Goal: Navigation & Orientation: Find specific page/section

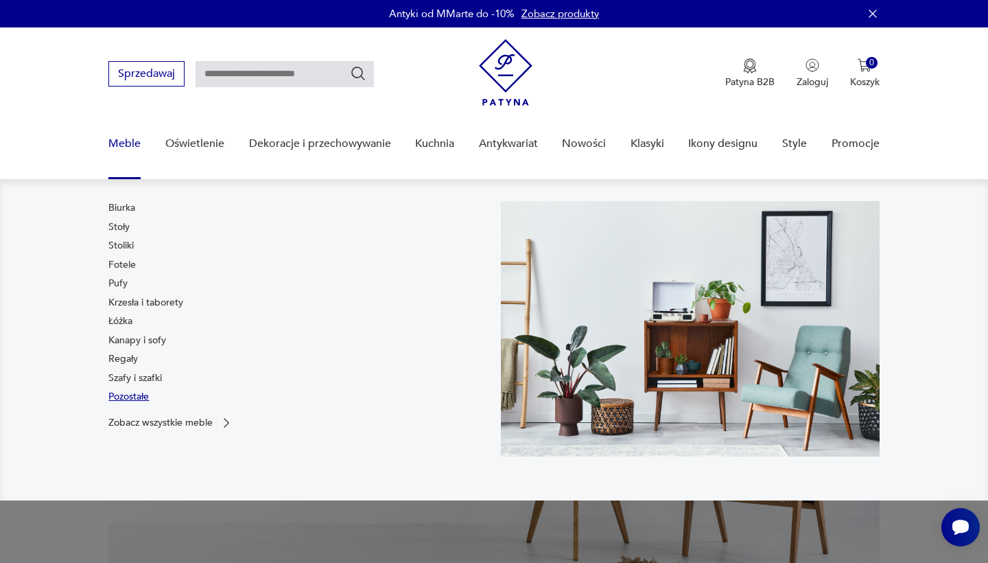
click at [138, 395] on link "Pozostałe" at bounding box center [128, 397] width 40 height 14
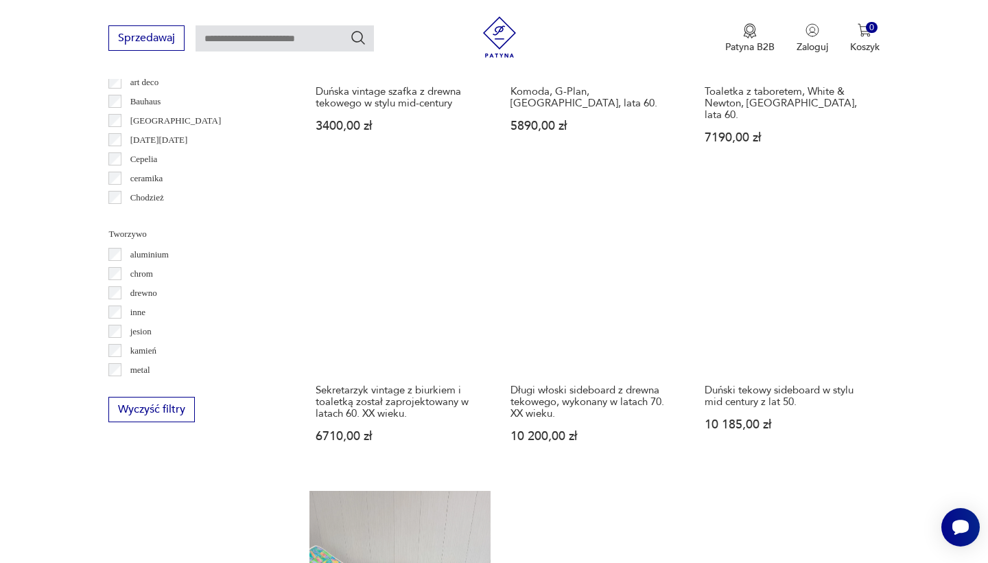
scroll to position [1337, 0]
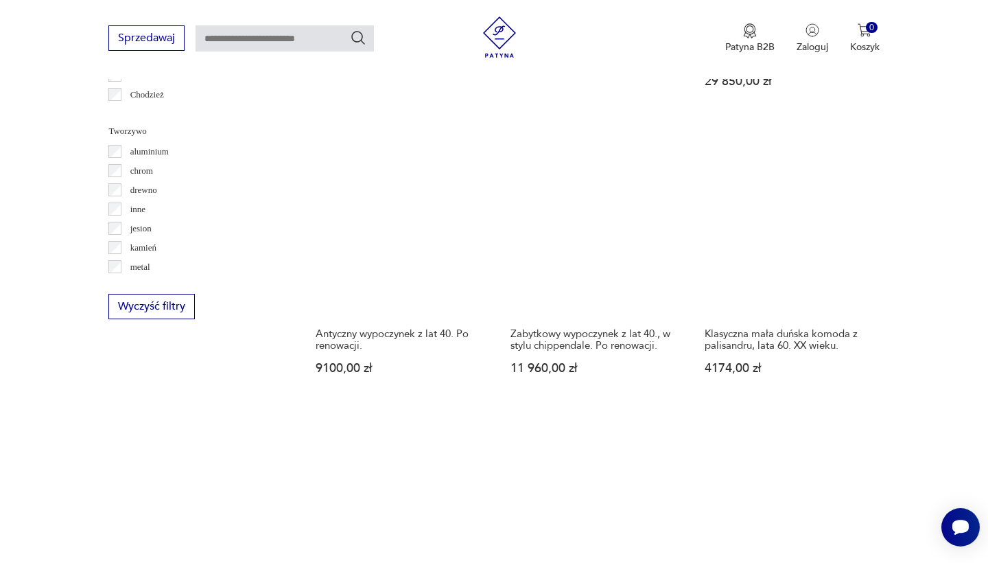
scroll to position [1446, 0]
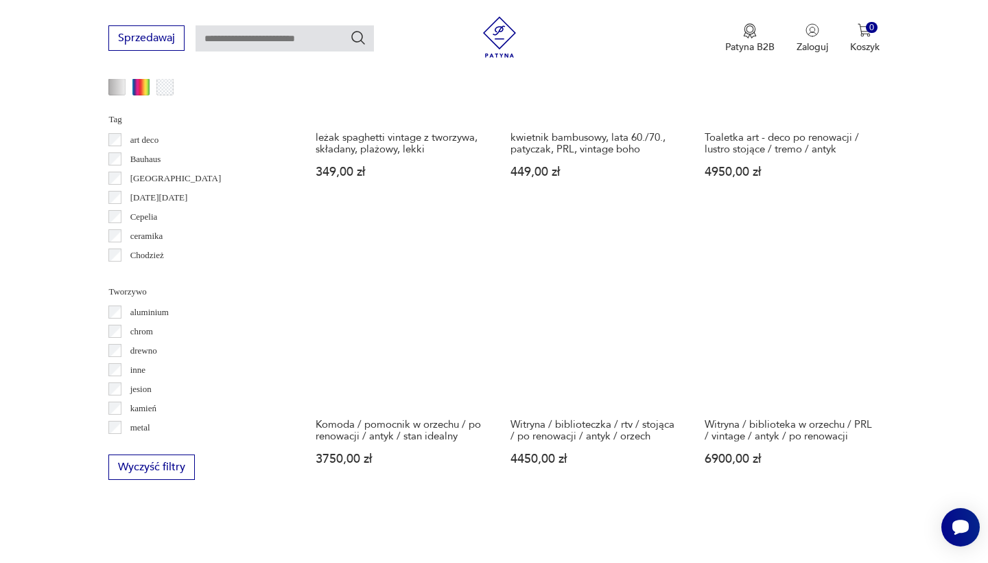
scroll to position [1274, 0]
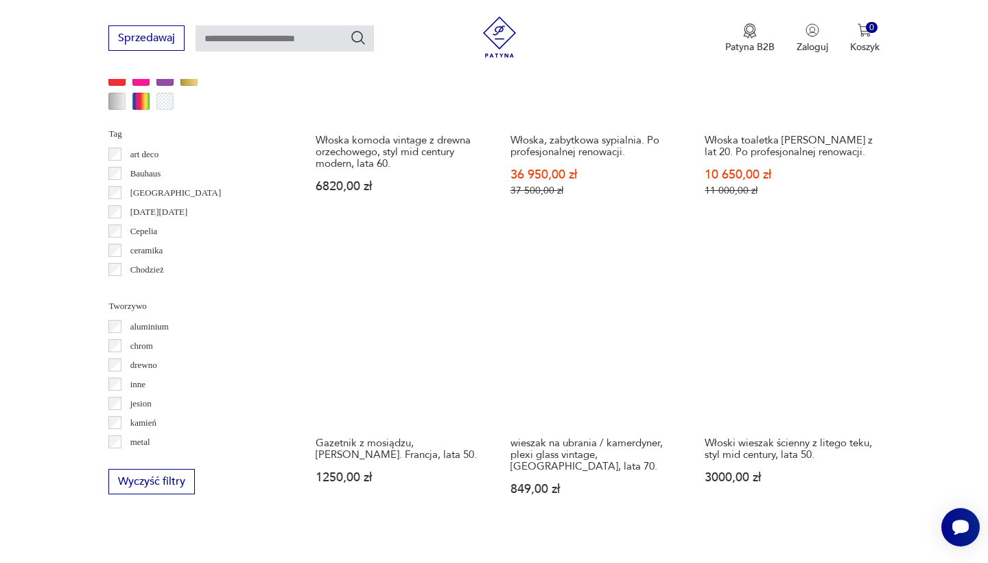
scroll to position [1316, 0]
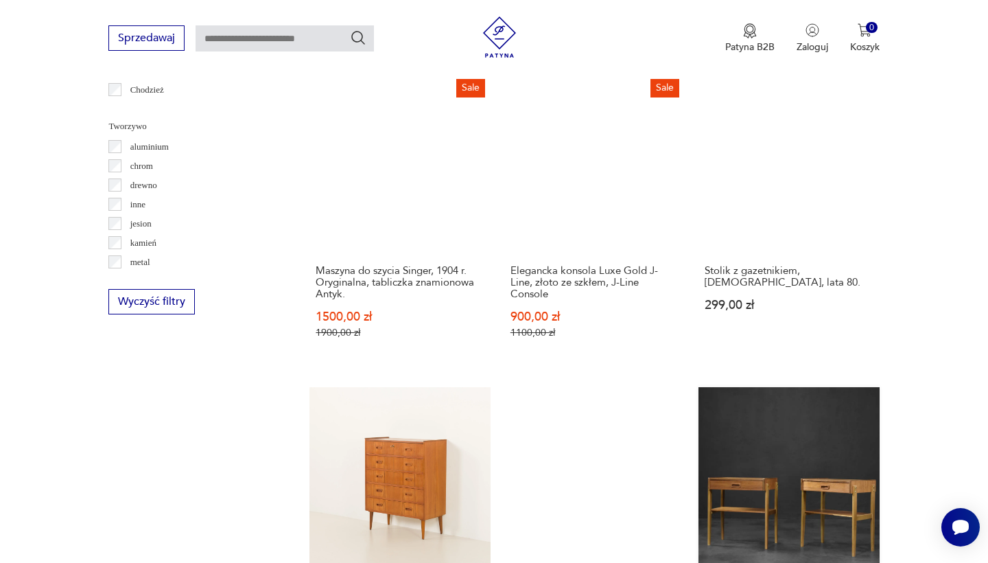
scroll to position [1441, 0]
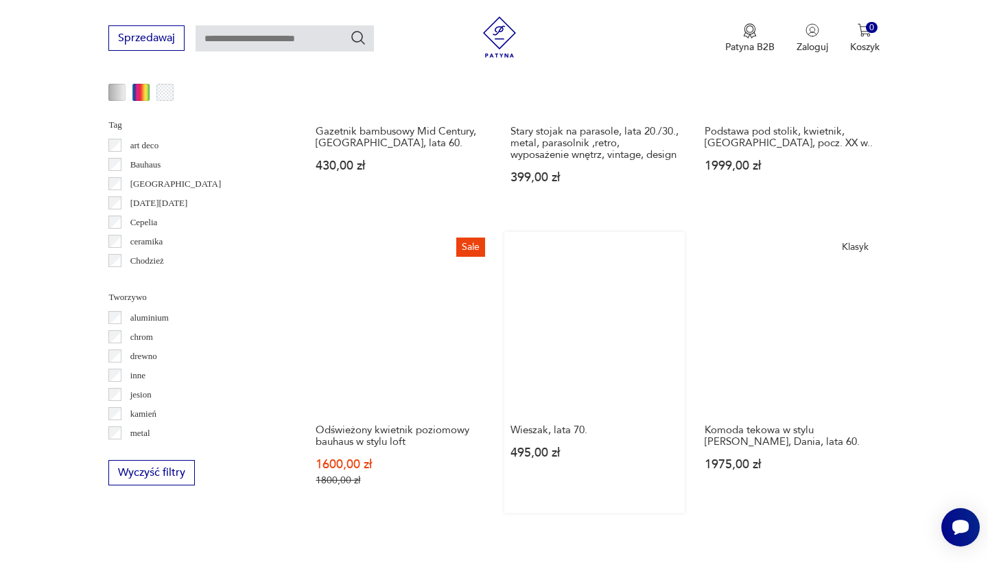
scroll to position [1278, 0]
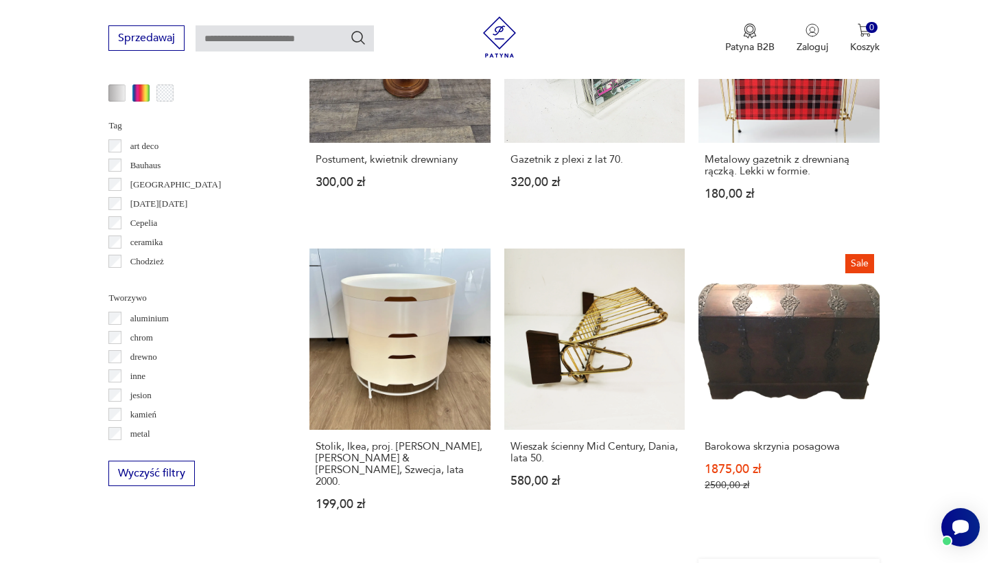
scroll to position [1270, 0]
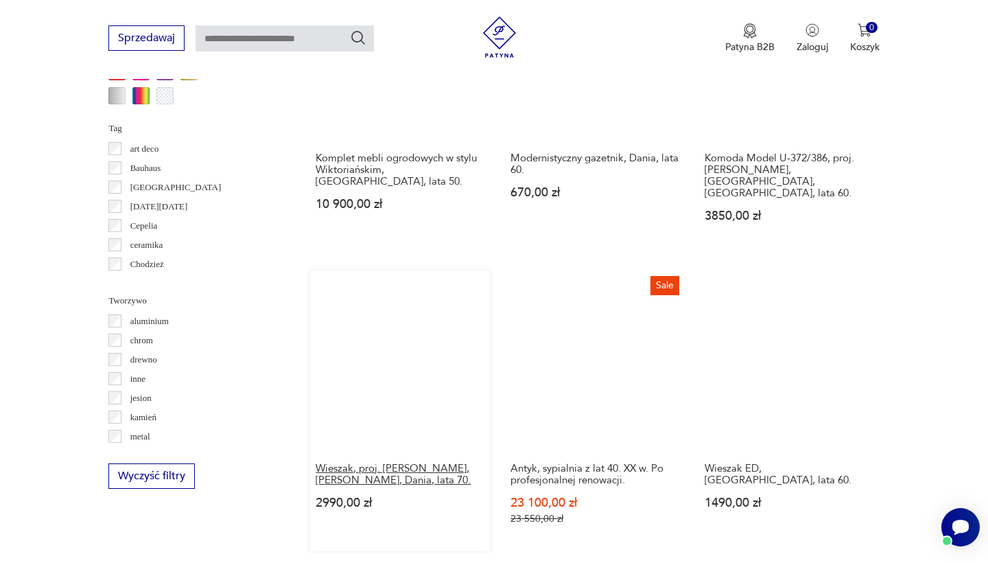
scroll to position [1265, 0]
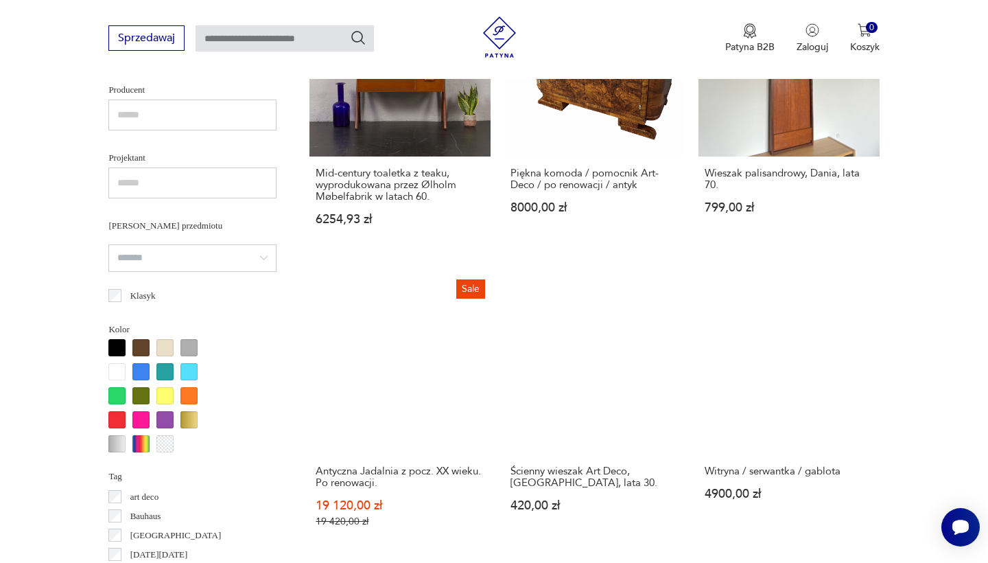
scroll to position [1296, 0]
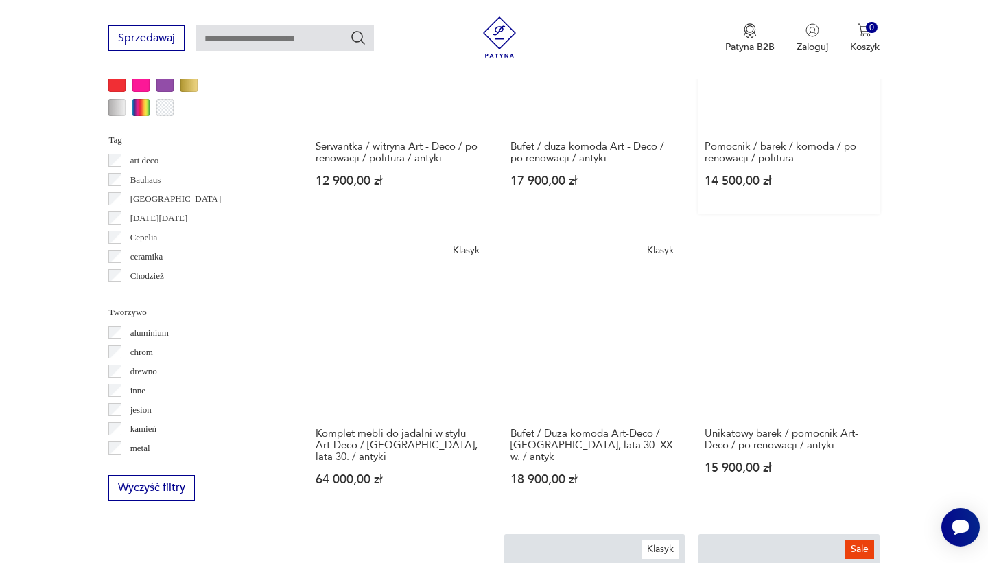
scroll to position [1254, 0]
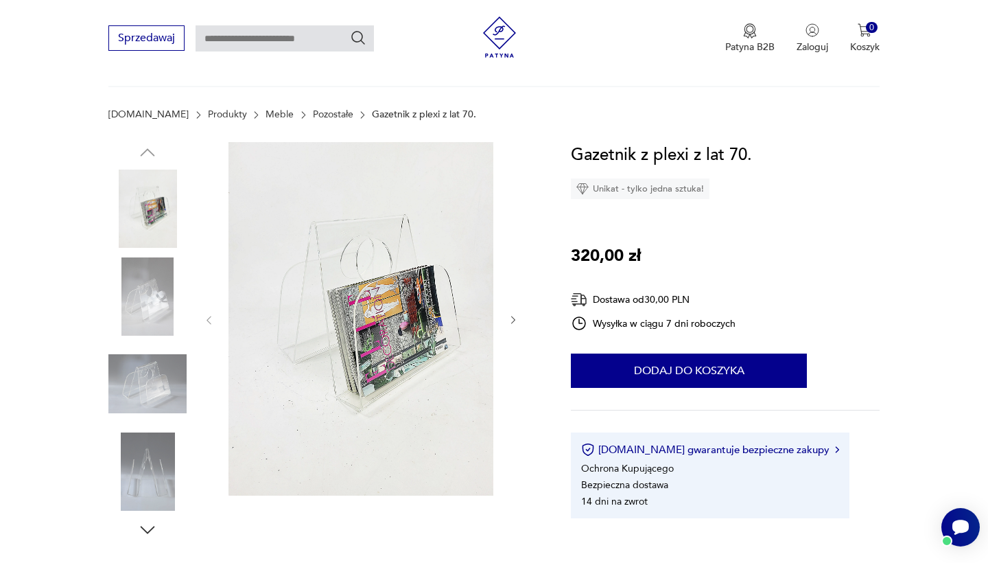
scroll to position [128, 0]
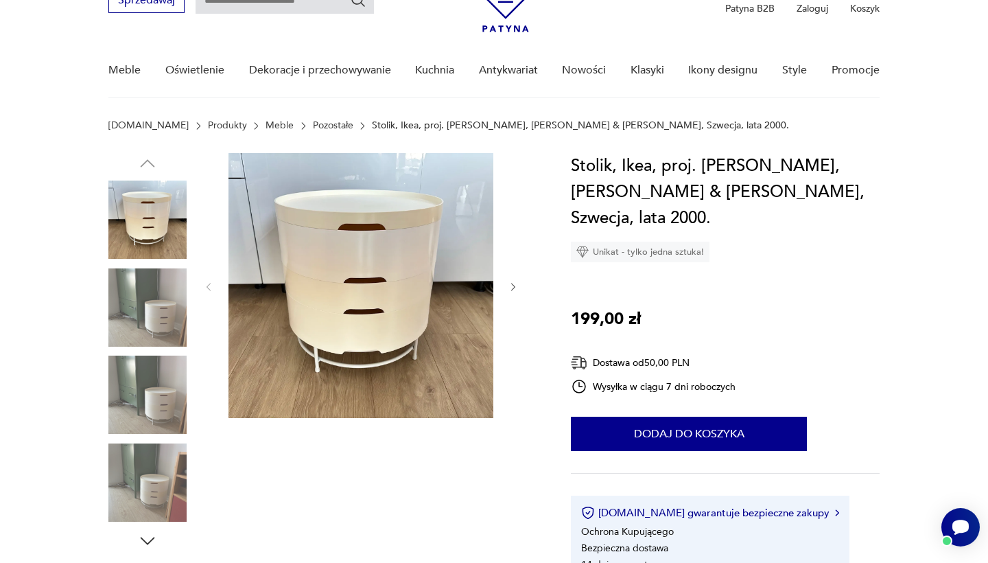
scroll to position [75, 0]
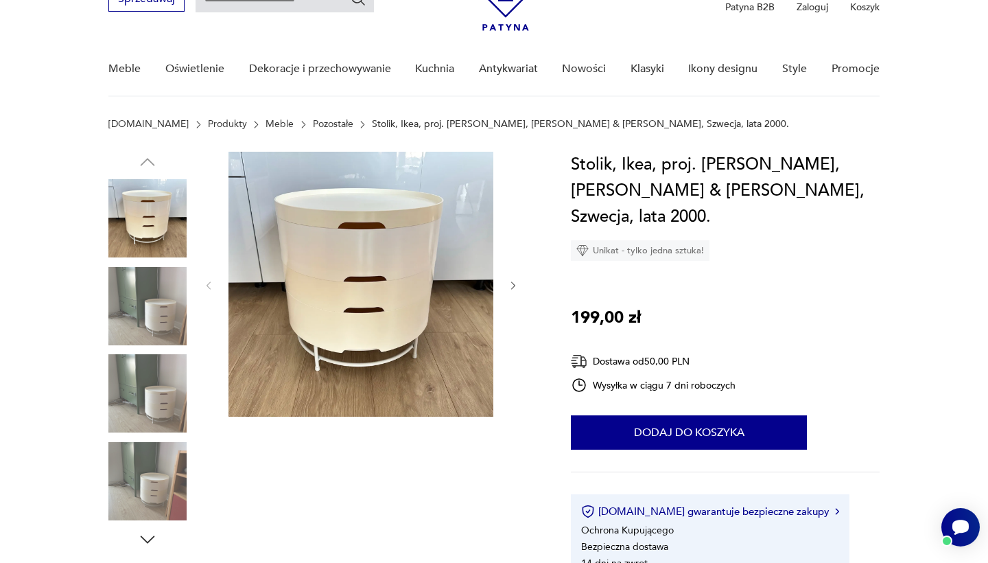
click at [146, 303] on img at bounding box center [147, 306] width 78 height 78
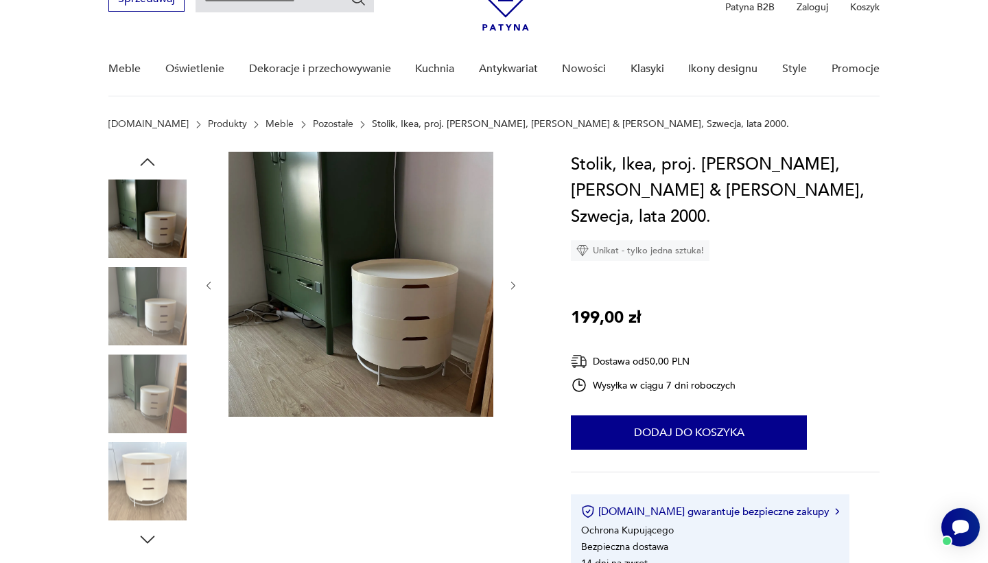
click at [155, 334] on img at bounding box center [147, 306] width 78 height 78
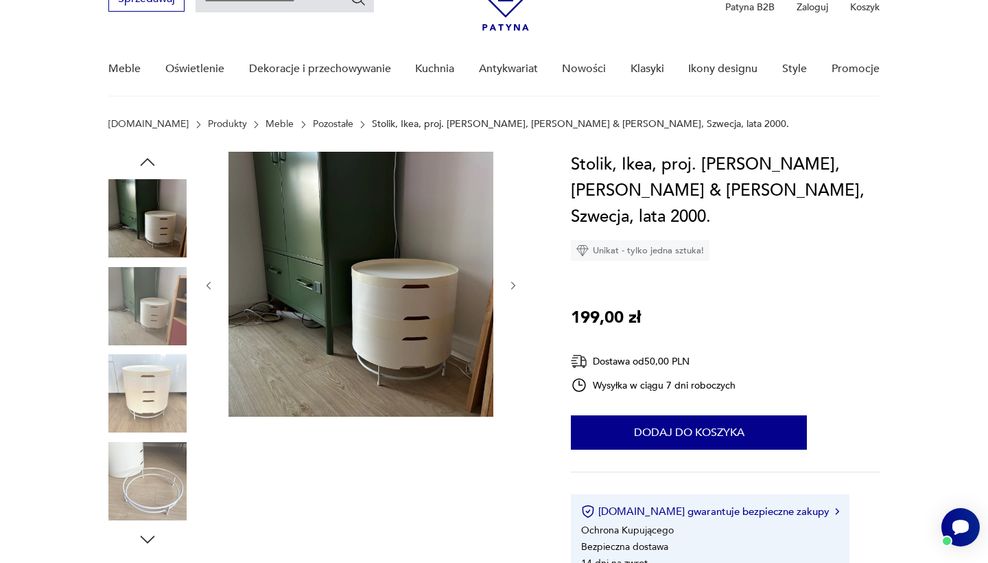
click at [161, 397] on img at bounding box center [147, 393] width 78 height 78
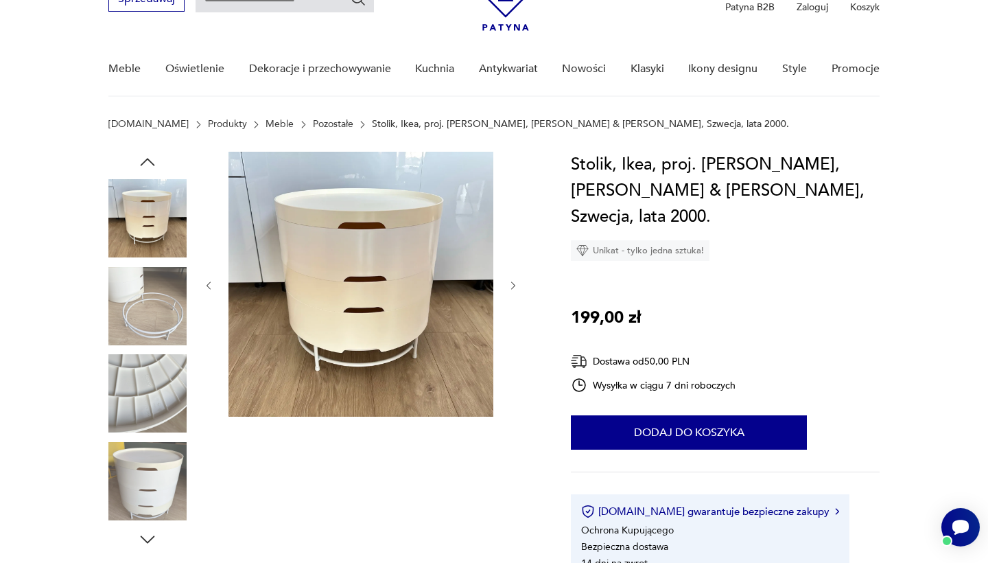
click at [167, 360] on img at bounding box center [147, 393] width 78 height 78
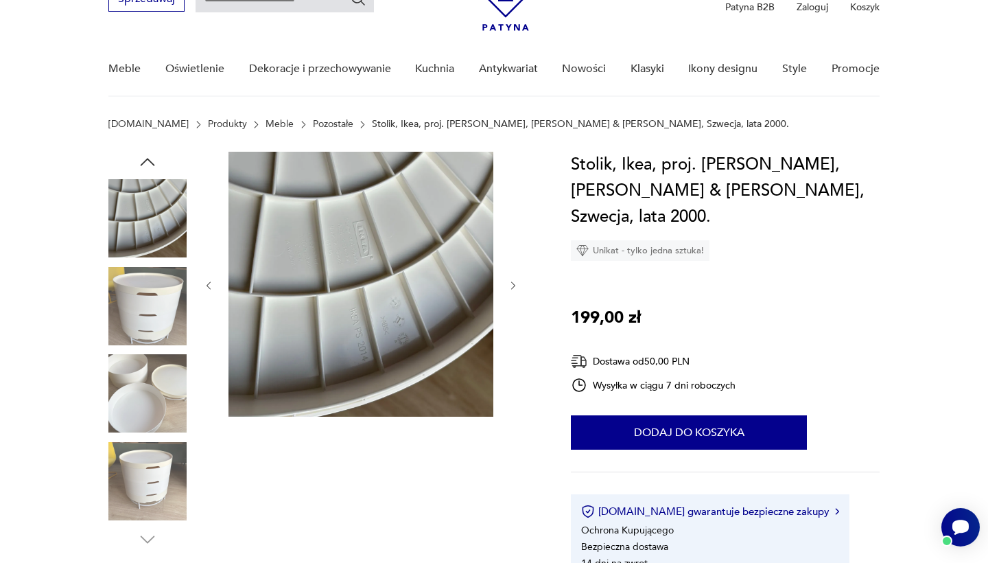
click at [154, 408] on img at bounding box center [147, 393] width 78 height 78
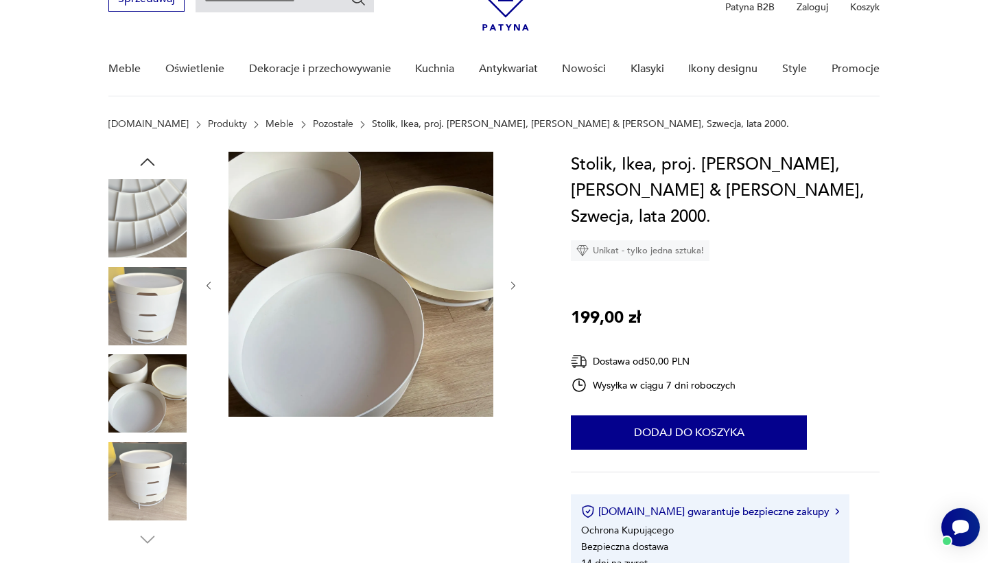
click at [139, 450] on img at bounding box center [147, 481] width 78 height 78
